Goal: Task Accomplishment & Management: Manage account settings

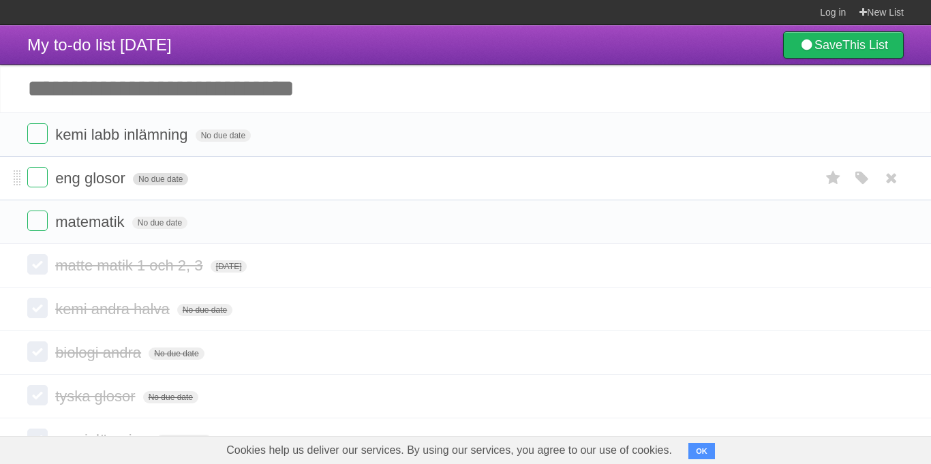
click at [141, 181] on span "No due date" at bounding box center [160, 179] width 55 height 12
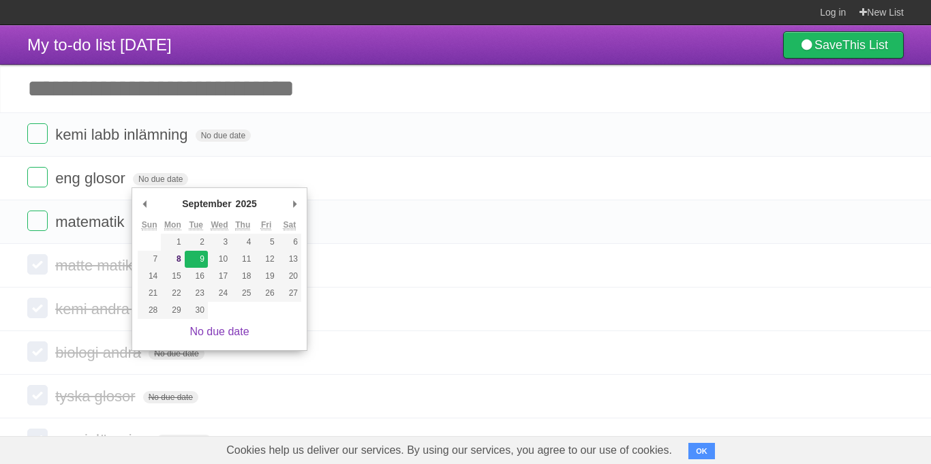
type span "[DATE]"
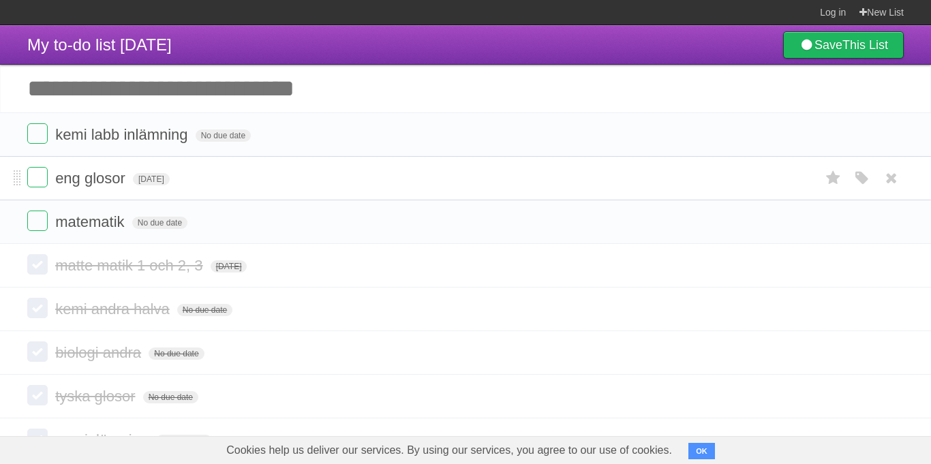
drag, startPoint x: 205, startPoint y: 227, endPoint x: 201, endPoint y: 163, distance: 64.2
click at [201, 163] on ul "kemi labb inlämning No due date White Red Blue Green Purple Orange eng glosor […" at bounding box center [465, 178] width 931 height 132
click at [10, 227] on li "matematik No due date White Red Blue Green Purple Orange" at bounding box center [465, 222] width 931 height 44
drag, startPoint x: 18, startPoint y: 227, endPoint x: 18, endPoint y: 166, distance: 61.3
click at [226, 93] on input "Add another task" at bounding box center [465, 89] width 931 height 48
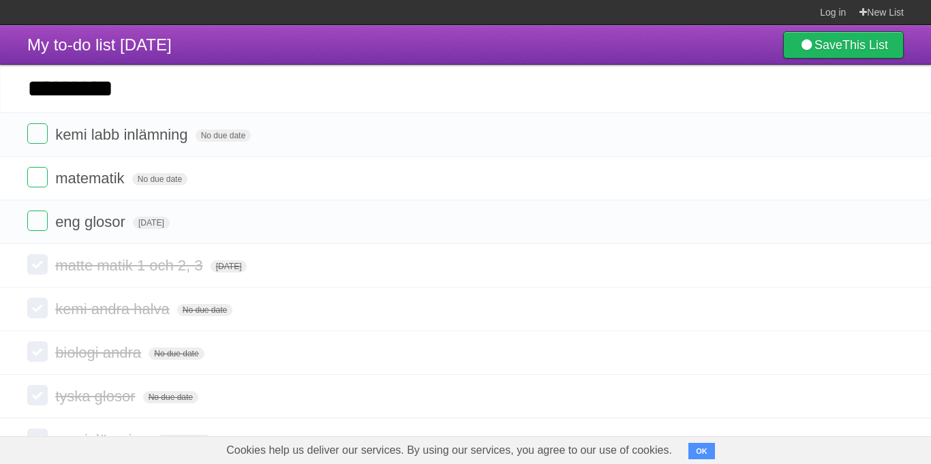
type input "*********"
click input "*********" at bounding box center [0, 0] width 0 height 0
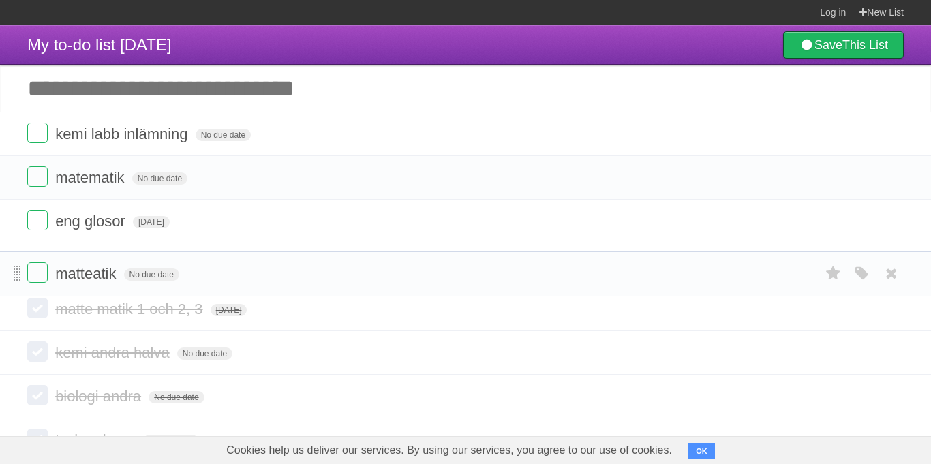
drag, startPoint x: 15, startPoint y: 137, endPoint x: 20, endPoint y: 275, distance: 137.8
click at [149, 267] on span "No due date" at bounding box center [151, 266] width 55 height 12
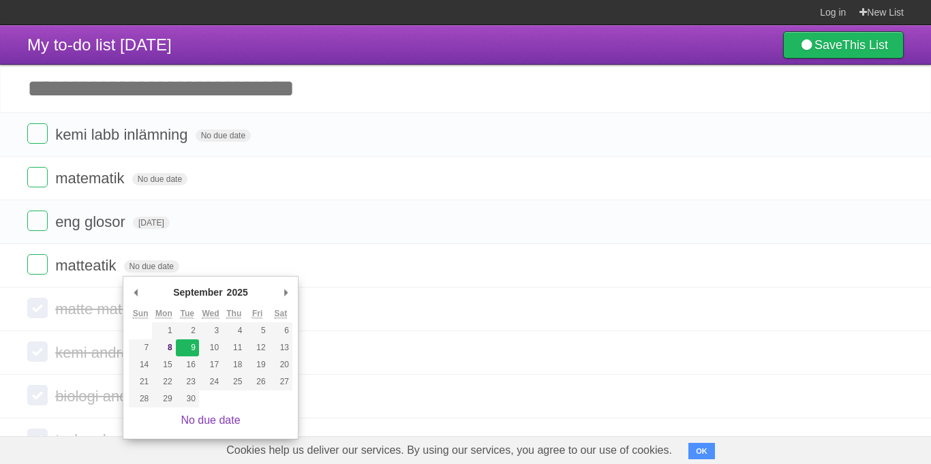
type span "[DATE]"
